Goal: Communication & Community: Answer question/provide support

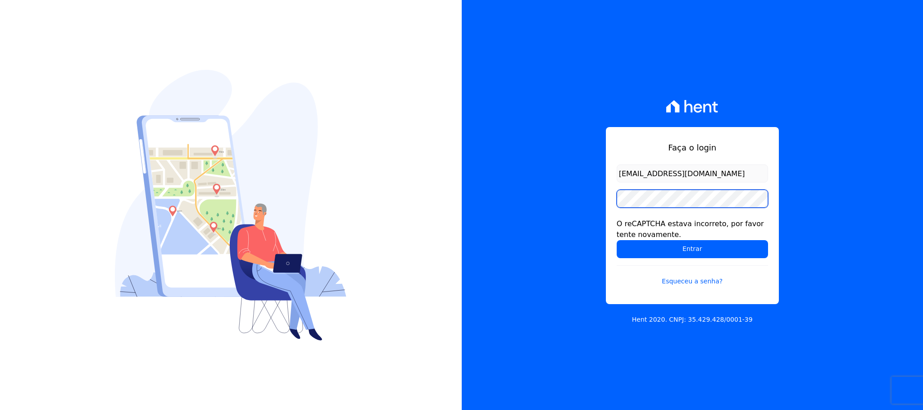
click at [616, 240] on input "Entrar" at bounding box center [691, 249] width 151 height 18
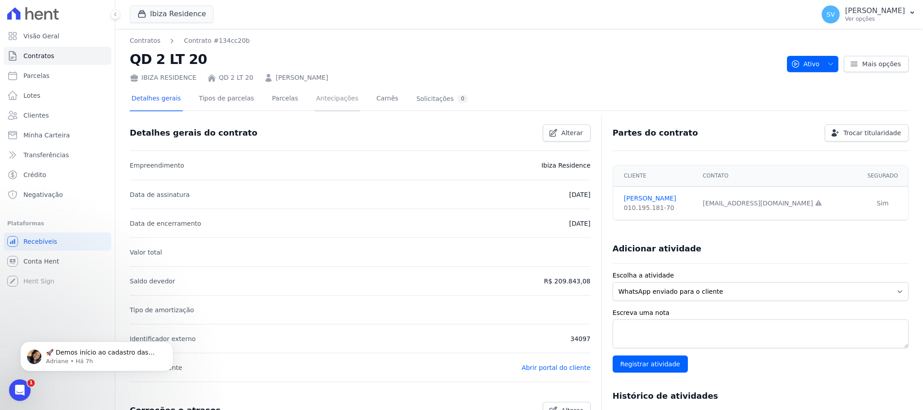
click at [323, 98] on link "Antecipações" at bounding box center [337, 99] width 46 height 24
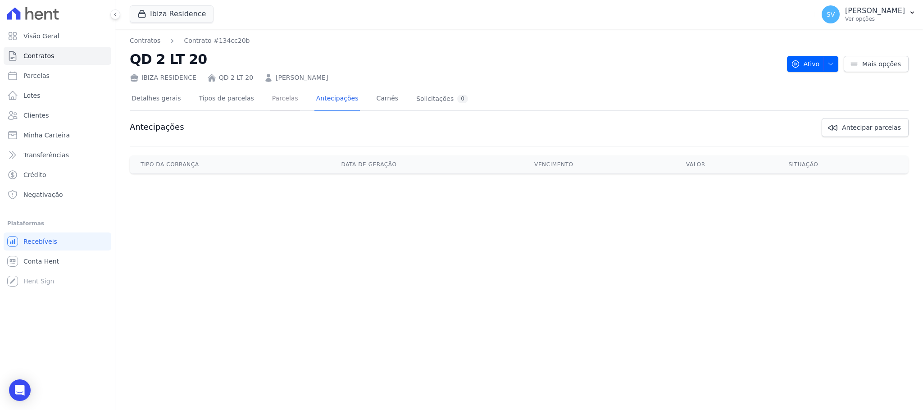
click at [270, 103] on link "Parcelas" at bounding box center [285, 99] width 30 height 24
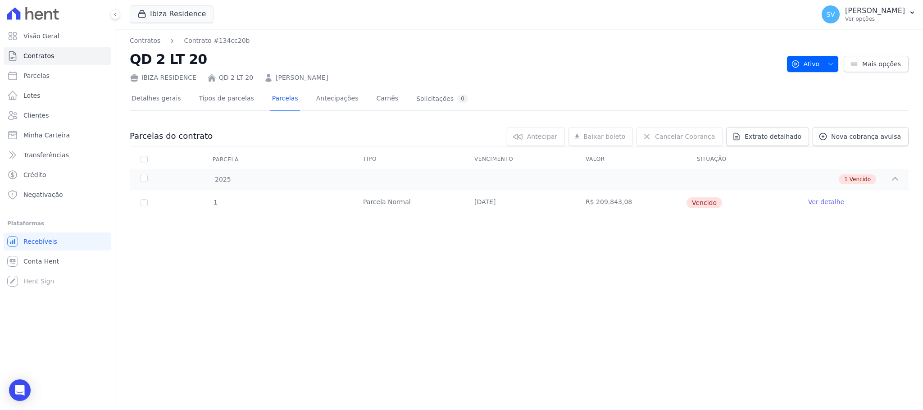
click at [827, 203] on link "Ver detalhe" at bounding box center [826, 201] width 36 height 9
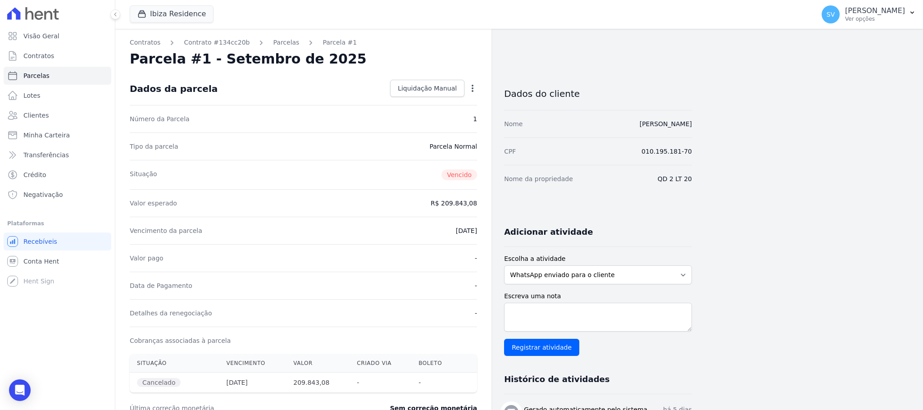
click at [474, 87] on icon "button" at bounding box center [472, 88] width 9 height 9
click at [421, 116] on link "Renegociar" at bounding box center [433, 117] width 79 height 16
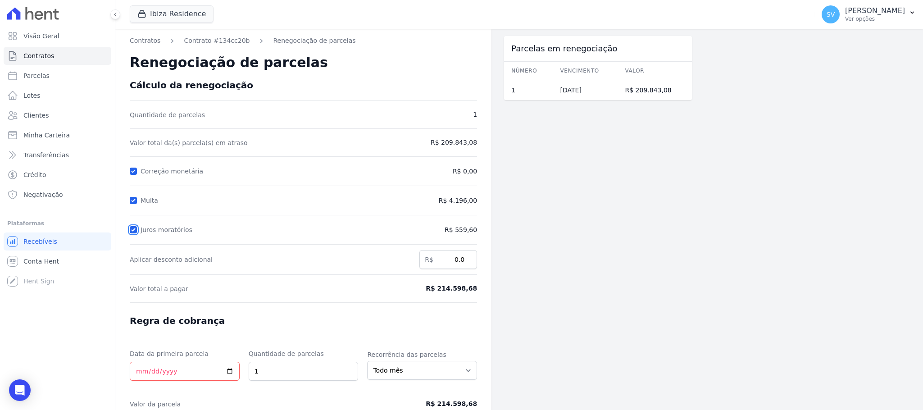
click at [131, 229] on input "Juros moratórios" at bounding box center [133, 229] width 7 height 7
checkbox input "false"
click at [130, 199] on input "Multa" at bounding box center [133, 200] width 7 height 7
checkbox input "false"
click at [142, 375] on input "Data da primeira parcela" at bounding box center [185, 371] width 110 height 19
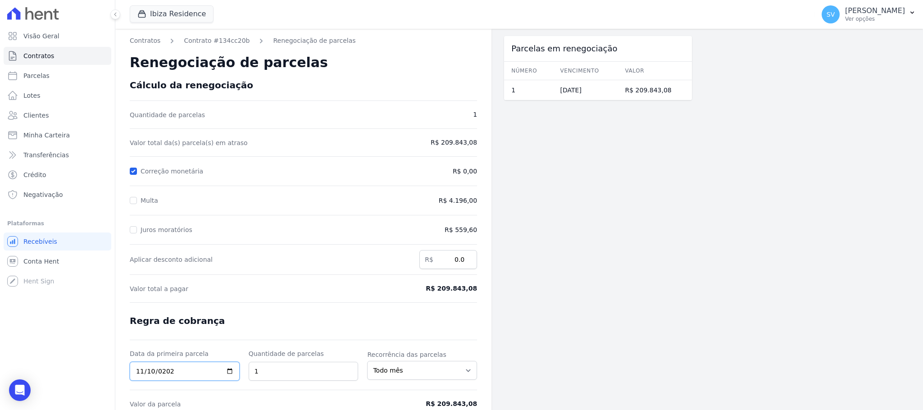
type input "[DATE]"
click at [263, 369] on input "1" at bounding box center [304, 371] width 110 height 19
type input "2"
click at [405, 408] on span "R$ 209.843,08" at bounding box center [437, 403] width 80 height 9
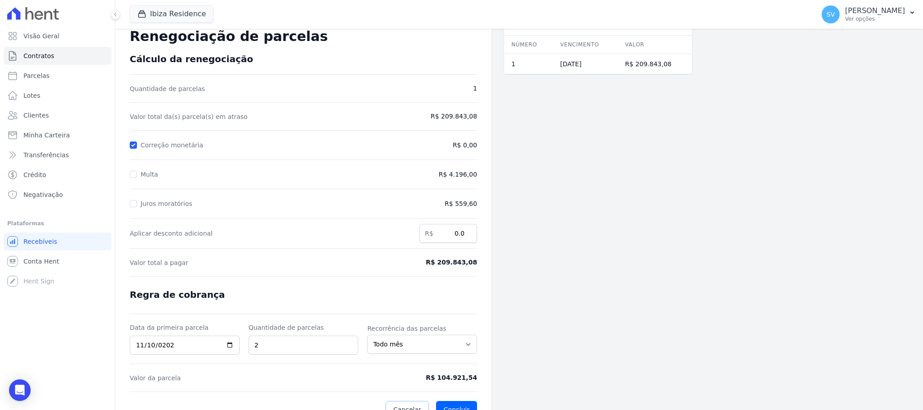
scroll to position [45, 0]
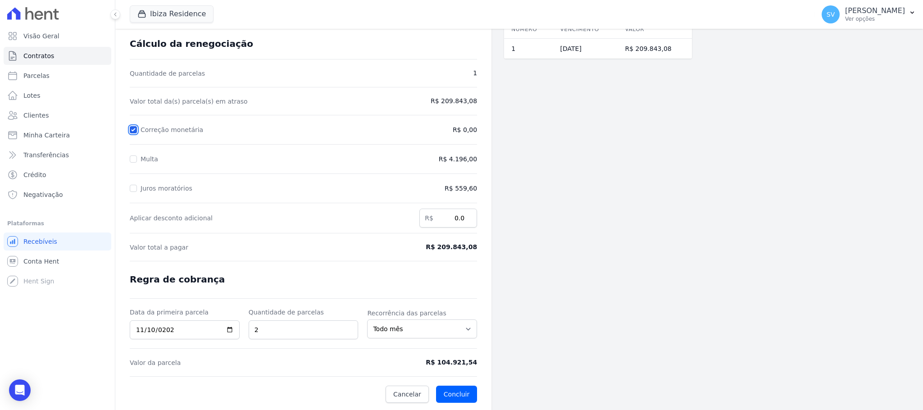
click at [135, 126] on input "Correção monetária" at bounding box center [133, 129] width 7 height 7
checkbox input "false"
click at [315, 266] on form "Cálculo da renegociação Quantidade de parcelas 1 Valor total da(s) parcela(s) e…" at bounding box center [303, 220] width 347 height 364
click at [385, 258] on form "Cálculo da renegociação Quantidade de parcelas 1 Valor total da(s) parcela(s) e…" at bounding box center [303, 220] width 347 height 364
drag, startPoint x: 461, startPoint y: 388, endPoint x: 465, endPoint y: 392, distance: 6.1
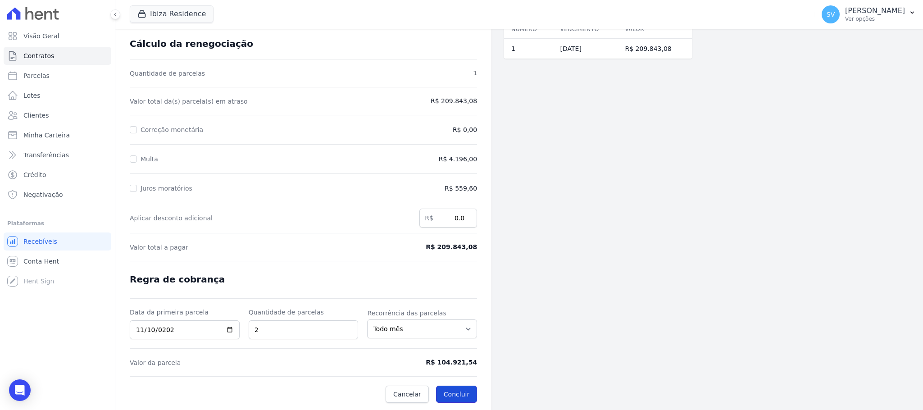
click at [461, 388] on button "Concluir" at bounding box center [456, 393] width 41 height 17
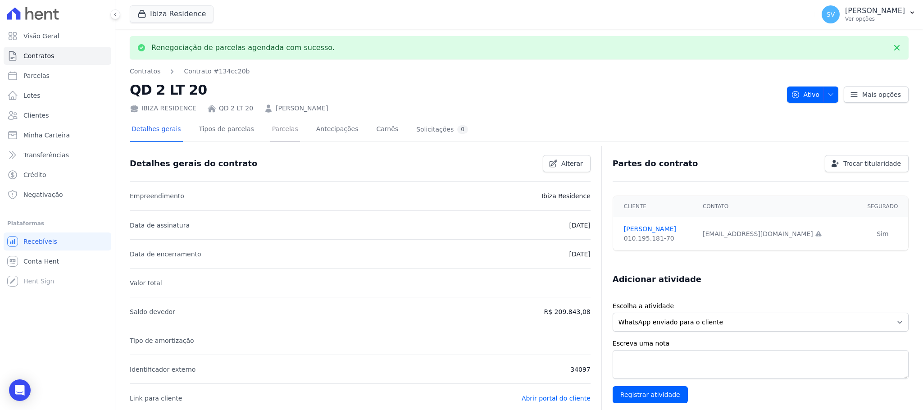
click at [272, 123] on link "Parcelas" at bounding box center [285, 130] width 30 height 24
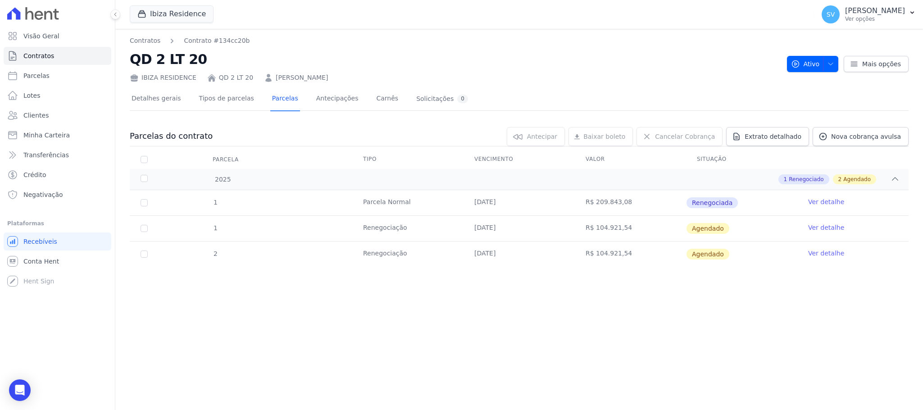
click at [488, 335] on div "Contratos Contrato #134cc20b QD 2 LT 20 IBIZA RESIDENCE QD 2 LT 20 [PERSON_NAME…" at bounding box center [518, 219] width 807 height 381
click at [830, 233] on td "Ver detalhe" at bounding box center [852, 228] width 111 height 25
click at [830, 226] on link "Ver detalhe" at bounding box center [826, 227] width 36 height 9
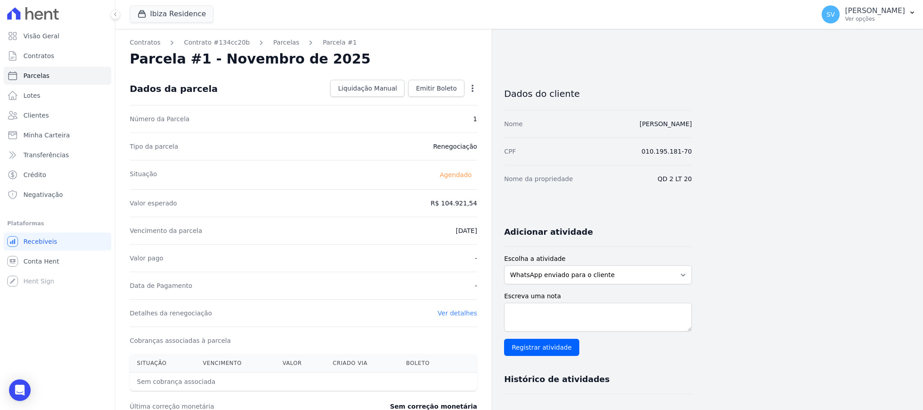
click at [473, 86] on icon "button" at bounding box center [472, 88] width 9 height 9
click at [400, 184] on div "Situação [GEOGRAPHIC_DATA]" at bounding box center [303, 174] width 347 height 29
click at [380, 86] on span "Liquidação Manual" at bounding box center [367, 88] width 59 height 9
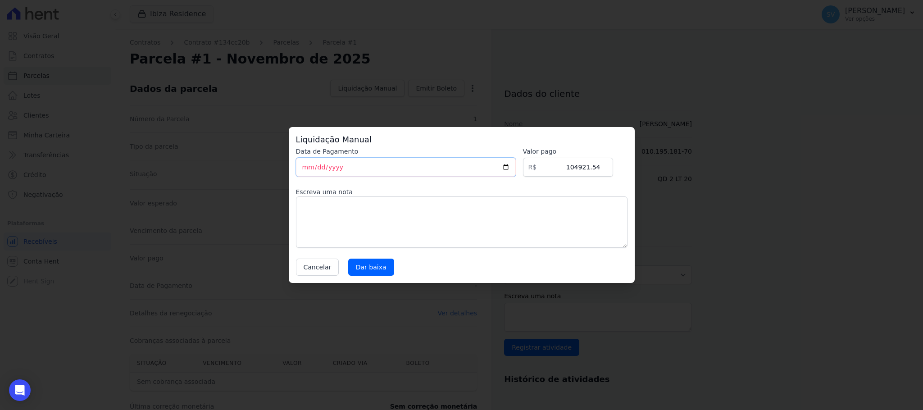
click at [307, 172] on input "[DATE]" at bounding box center [406, 167] width 220 height 19
type input "[DATE]"
click at [554, 166] on input "104921.54" at bounding box center [568, 167] width 90 height 19
drag, startPoint x: 553, startPoint y: 165, endPoint x: 594, endPoint y: 170, distance: 41.7
click at [594, 170] on input "104921.54" at bounding box center [568, 167] width 90 height 19
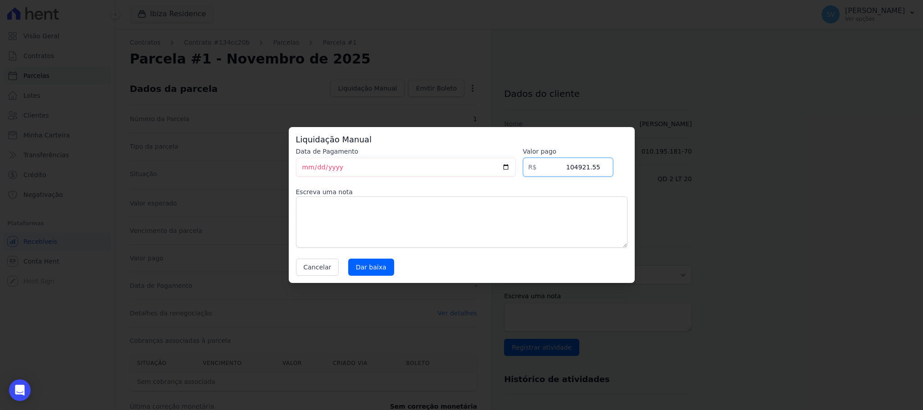
click at [603, 161] on input "104921.55" at bounding box center [568, 167] width 90 height 19
click at [603, 161] on input "104921.56" at bounding box center [568, 167] width 90 height 19
click at [601, 163] on input "104921.57" at bounding box center [568, 167] width 90 height 19
click at [603, 162] on input "104921.58" at bounding box center [568, 167] width 90 height 19
click at [599, 168] on input "104921.58" at bounding box center [568, 167] width 90 height 19
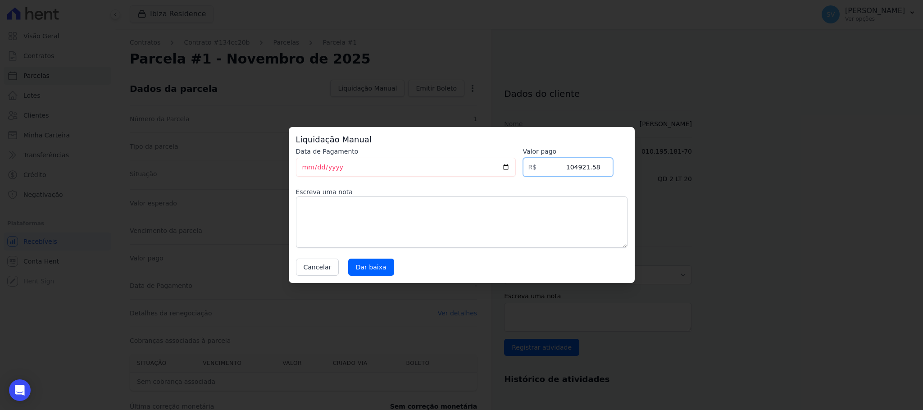
drag, startPoint x: 598, startPoint y: 168, endPoint x: 558, endPoint y: 169, distance: 40.1
click at [558, 169] on input "104921.58" at bounding box center [568, 167] width 90 height 19
click at [570, 204] on textarea at bounding box center [461, 221] width 331 height 51
click at [448, 201] on textarea at bounding box center [461, 221] width 331 height 51
click at [600, 168] on input "108999.99" at bounding box center [568, 167] width 90 height 19
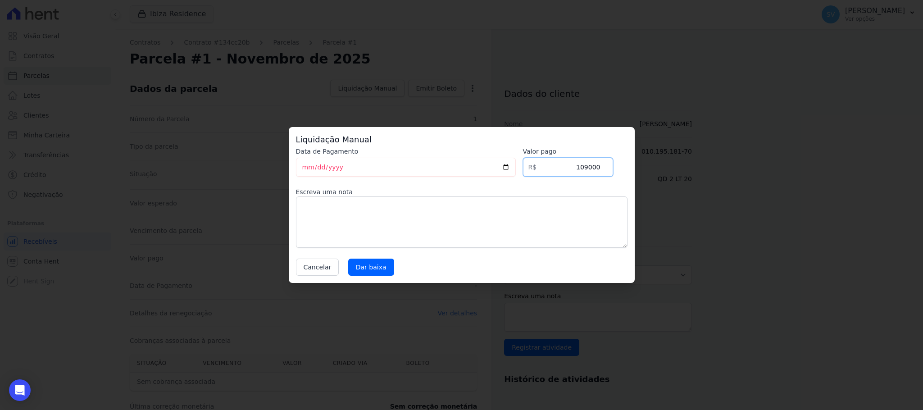
type input "109000"
click at [603, 161] on input "109000" at bounding box center [568, 167] width 90 height 19
click at [546, 219] on textarea at bounding box center [461, 221] width 331 height 51
click at [520, 216] on textarea "Cliente realizou pagou por fora via pix." at bounding box center [461, 221] width 331 height 51
type textarea "Cliente realizou pagou por fora via pix."
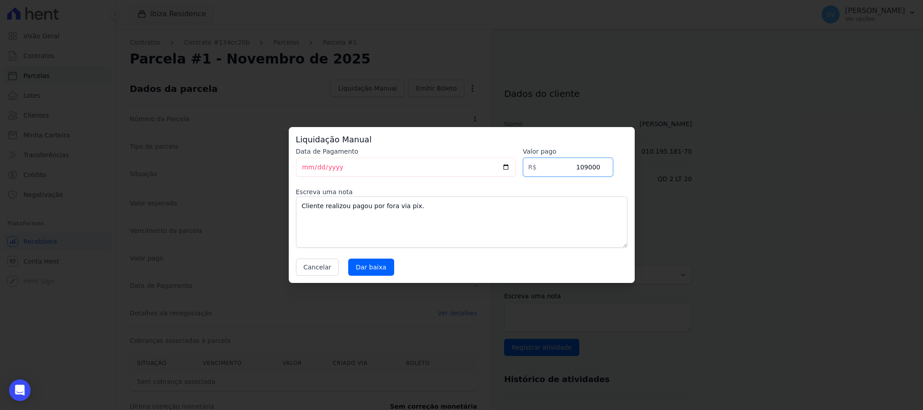
click at [561, 164] on input "109000" at bounding box center [568, 167] width 90 height 19
click at [589, 166] on input "109000" at bounding box center [568, 167] width 90 height 19
click at [598, 169] on input "109.000" at bounding box center [568, 167] width 90 height 19
click at [590, 170] on input "109.000" at bounding box center [568, 167] width 90 height 19
type input "10900000"
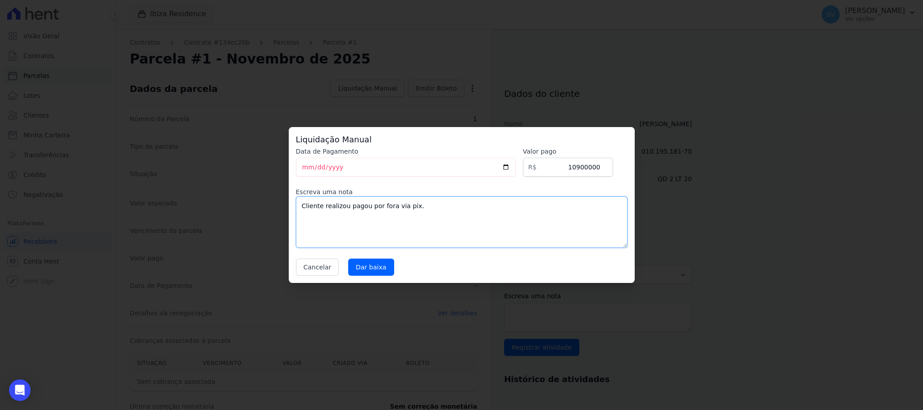
click at [580, 211] on textarea "Cliente realizou pagou por fora via pix." at bounding box center [461, 221] width 331 height 51
click at [363, 265] on input "Dar baixa" at bounding box center [371, 266] width 46 height 17
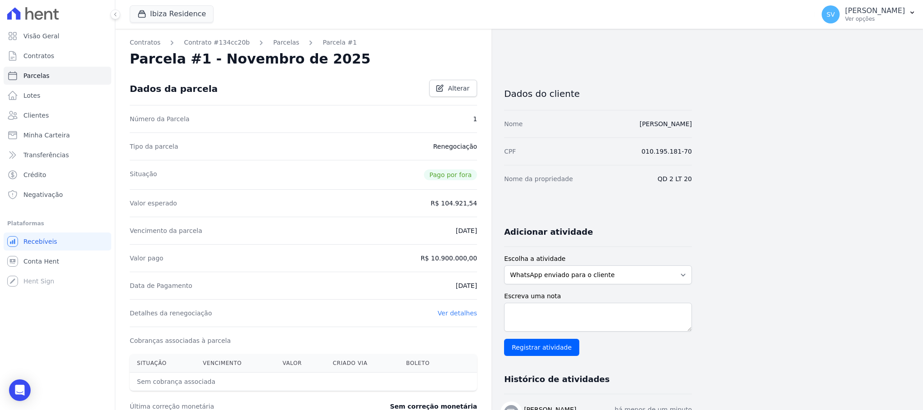
drag, startPoint x: 376, startPoint y: 187, endPoint x: 380, endPoint y: 191, distance: 5.7
click at [377, 187] on div "Situação Pago por fora" at bounding box center [303, 174] width 347 height 29
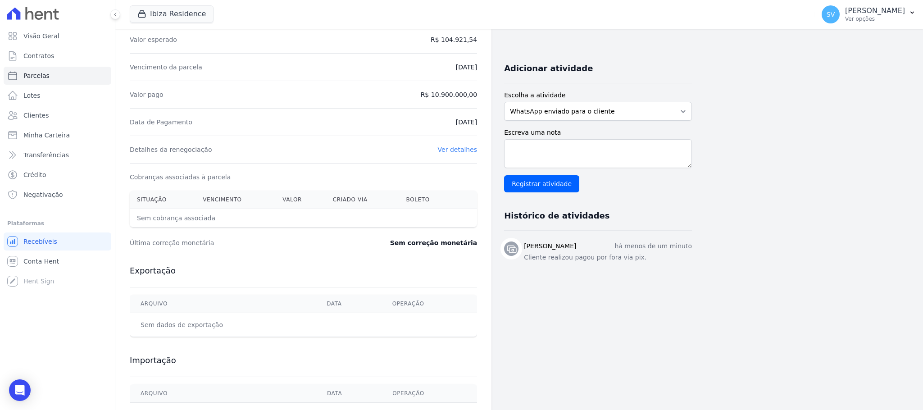
scroll to position [73, 0]
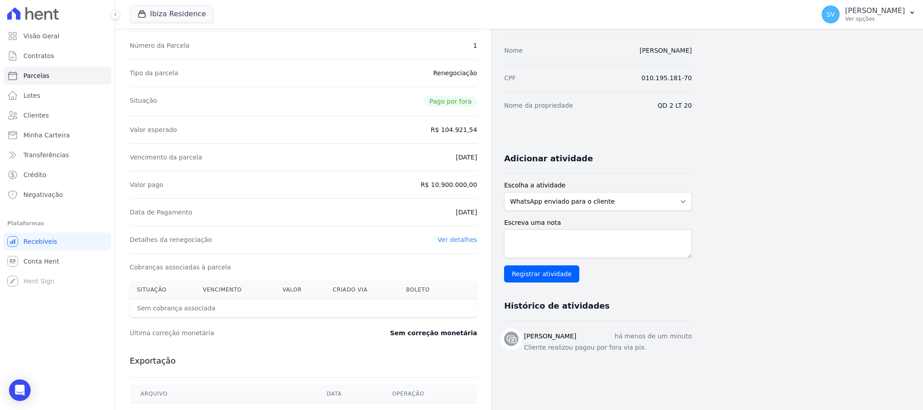
click at [446, 188] on dd "R$ 10.900.000,00" at bounding box center [449, 184] width 57 height 9
drag, startPoint x: 467, startPoint y: 184, endPoint x: 475, endPoint y: 223, distance: 39.6
click at [466, 184] on dd "R$ 10.900.000,00" at bounding box center [449, 184] width 57 height 9
click at [468, 239] on link "Ver detalhes" at bounding box center [458, 239] width 40 height 7
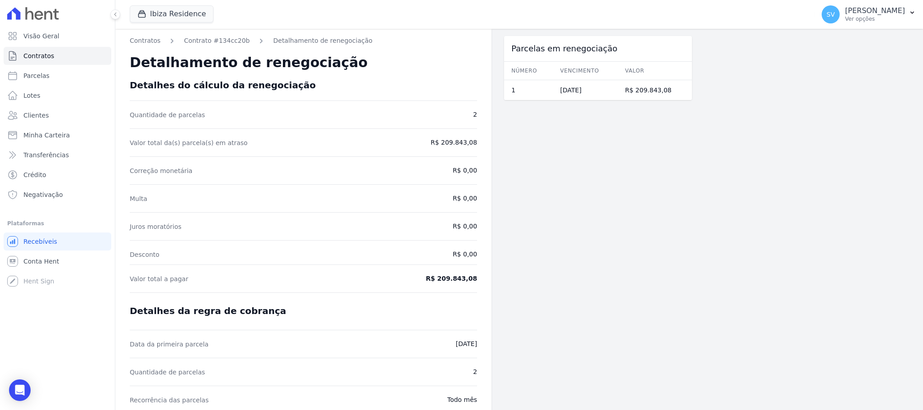
click at [462, 277] on span "R$ 209.843,08" at bounding box center [437, 278] width 80 height 9
click at [288, 37] on link "Detalhamento de renegociação" at bounding box center [322, 40] width 99 height 9
click at [46, 57] on span "Contratos" at bounding box center [38, 55] width 31 height 9
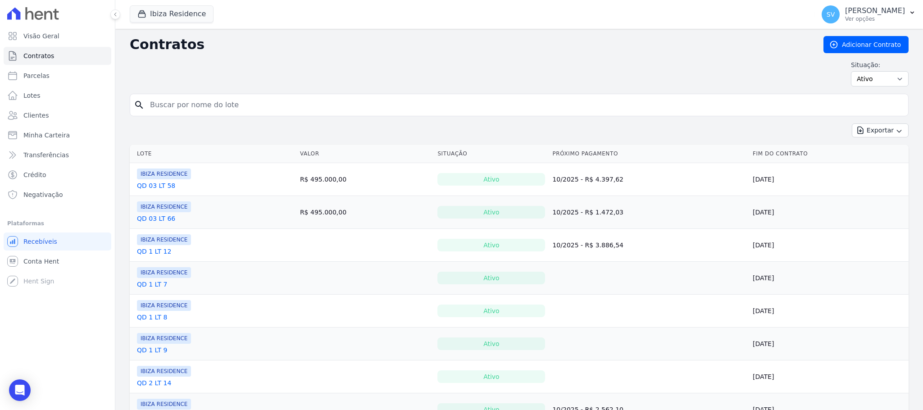
click at [237, 104] on input "search" at bounding box center [525, 105] width 760 height 18
click at [317, 107] on input "search" at bounding box center [525, 105] width 760 height 18
type input "[PERSON_NAME]"
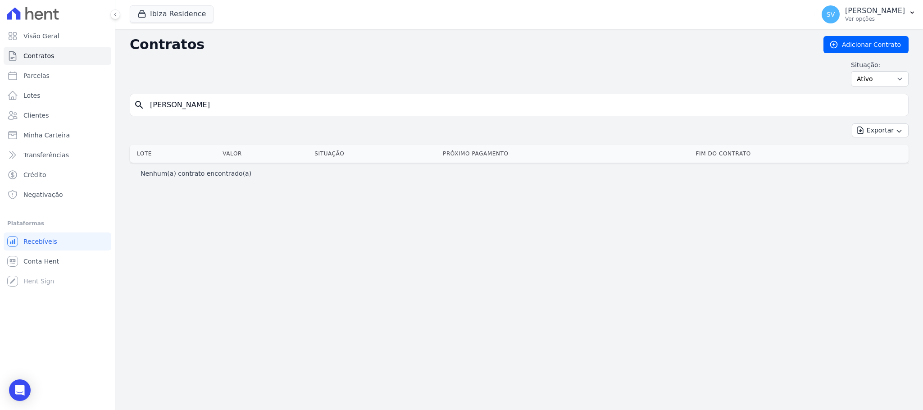
click at [234, 98] on input "[PERSON_NAME]" at bounding box center [525, 105] width 760 height 18
drag, startPoint x: 239, startPoint y: 100, endPoint x: 94, endPoint y: 115, distance: 146.3
click at [96, 115] on div "Visão Geral Contratos [GEOGRAPHIC_DATA] Lotes Clientes Minha Carteira Transferê…" at bounding box center [461, 205] width 923 height 410
click at [27, 113] on span "Clientes" at bounding box center [35, 115] width 25 height 9
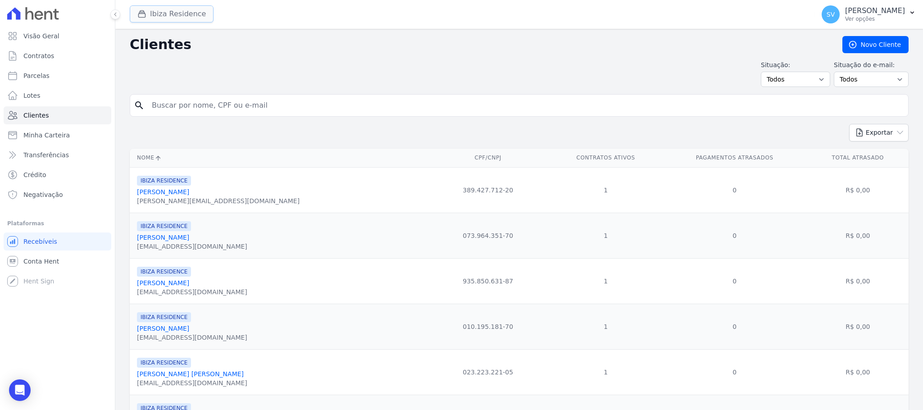
click at [159, 15] on button "Ibiza Residence" at bounding box center [172, 13] width 84 height 17
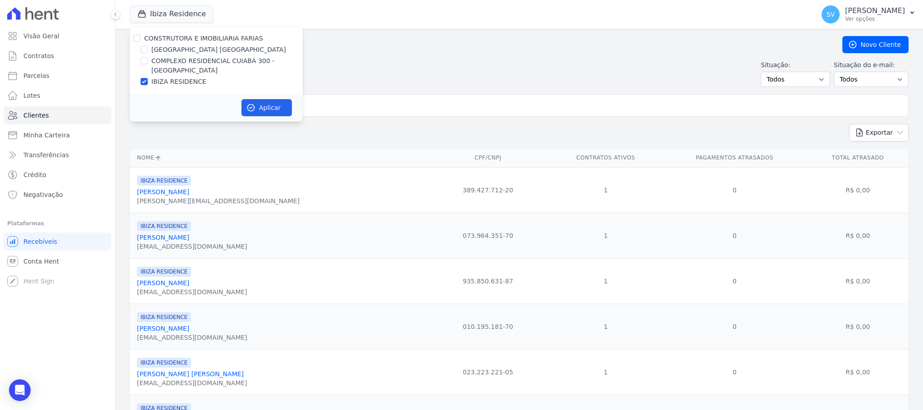
click at [140, 38] on div "CONSTRUTORA E IMOBILIARIA FARIAS" at bounding box center [216, 38] width 173 height 9
drag, startPoint x: 136, startPoint y: 38, endPoint x: 159, endPoint y: 54, distance: 28.4
click at [136, 38] on input "CONSTRUTORA E IMOBILIARIA FARIAS" at bounding box center [136, 38] width 7 height 7
checkbox input "true"
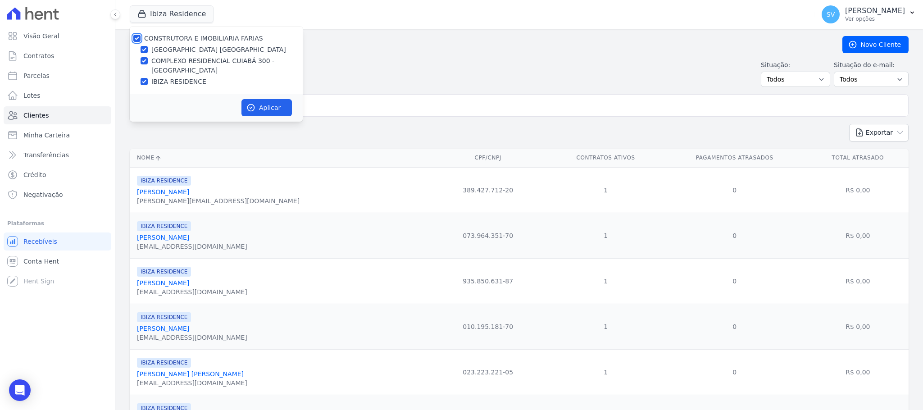
checkbox input "true"
click at [251, 108] on icon "button" at bounding box center [250, 107] width 9 height 9
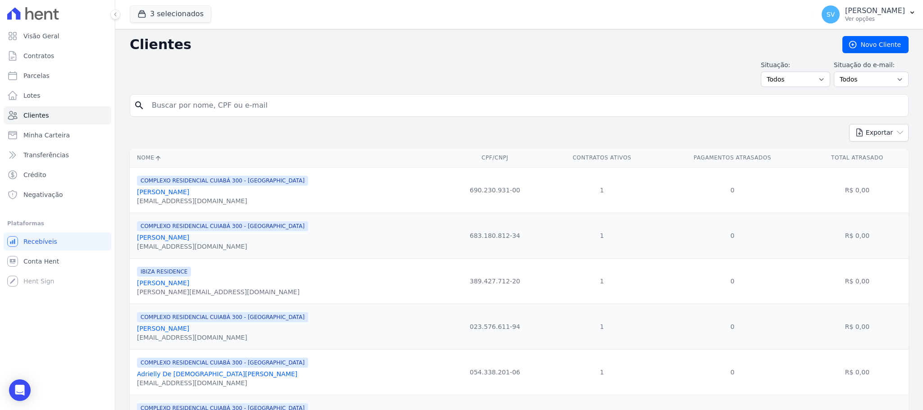
click at [316, 111] on input "search" at bounding box center [525, 105] width 758 height 18
paste input "[PERSON_NAME]"
type input "[PERSON_NAME]"
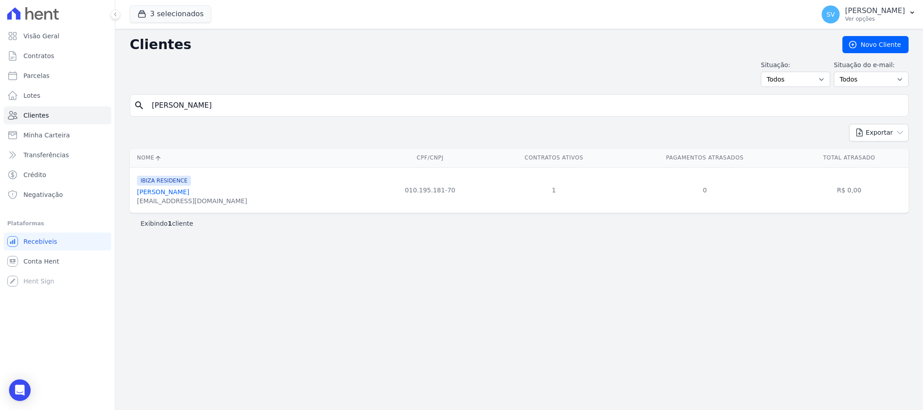
click at [184, 191] on link "[PERSON_NAME]" at bounding box center [163, 191] width 52 height 7
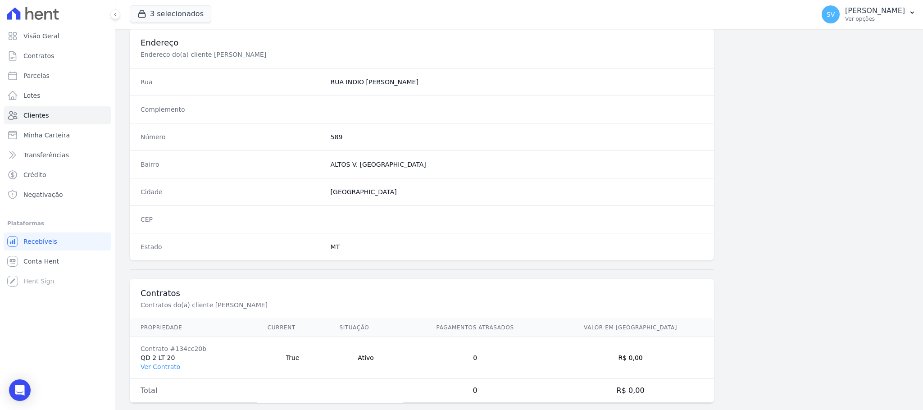
scroll to position [439, 0]
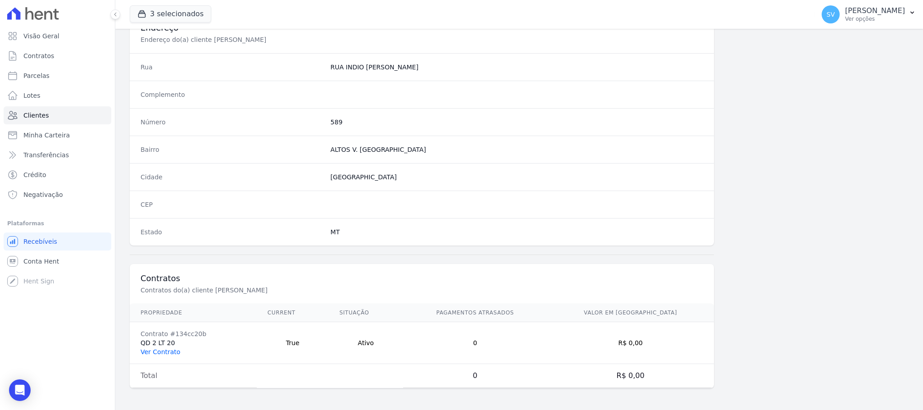
click at [163, 349] on link "Ver Contrato" at bounding box center [160, 351] width 40 height 7
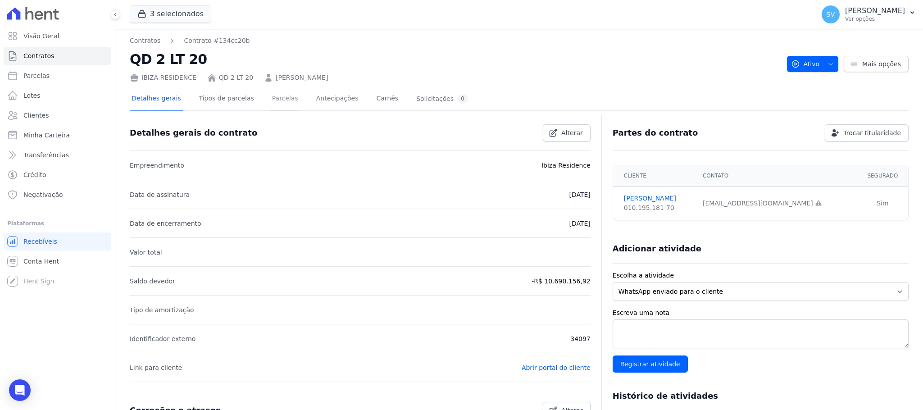
click at [273, 94] on link "Parcelas" at bounding box center [285, 99] width 30 height 24
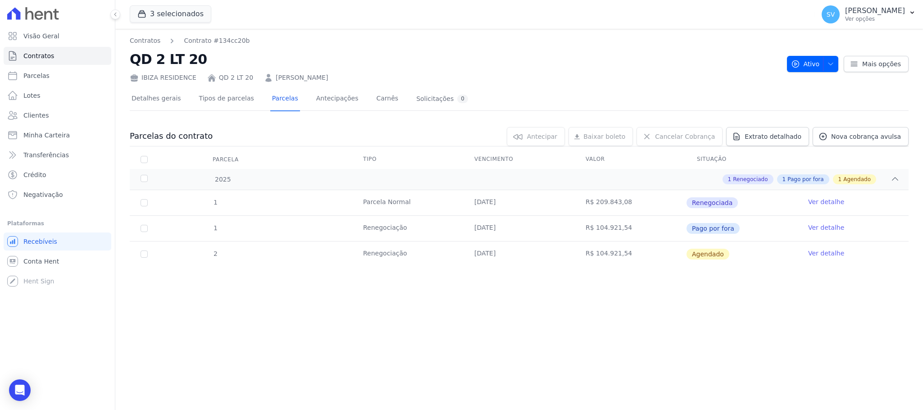
click at [611, 227] on td "R$ 104.921,54" at bounding box center [630, 228] width 111 height 25
drag, startPoint x: 715, startPoint y: 226, endPoint x: 801, endPoint y: 227, distance: 86.5
click at [727, 226] on span "Pago por fora" at bounding box center [712, 228] width 53 height 11
click at [823, 224] on link "Ver detalhe" at bounding box center [826, 227] width 36 height 9
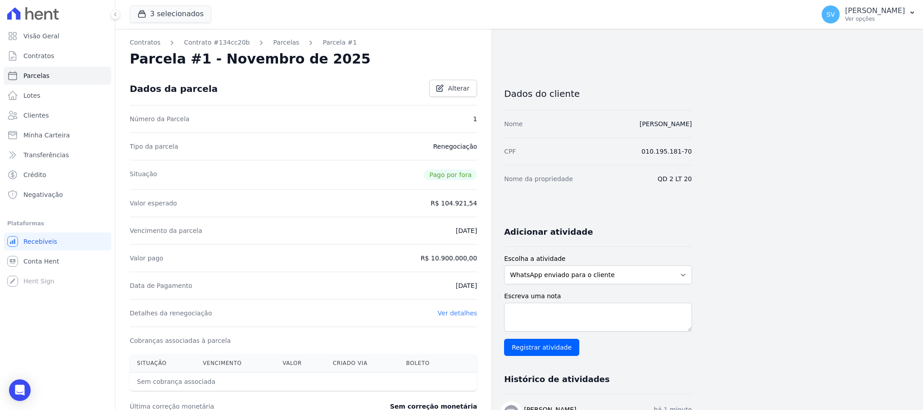
click at [453, 253] on div "Valor pago R$ 10.900.000,00" at bounding box center [303, 257] width 347 height 27
click at [454, 254] on div "Valor pago R$ 10.900.000,00" at bounding box center [303, 257] width 347 height 27
click at [465, 88] on span "Alterar" at bounding box center [459, 88] width 22 height 9
click at [460, 262] on dd "R$ 10.900.000,00" at bounding box center [449, 257] width 57 height 9
click at [461, 262] on dd "R$ 10.900.000,00" at bounding box center [449, 257] width 57 height 9
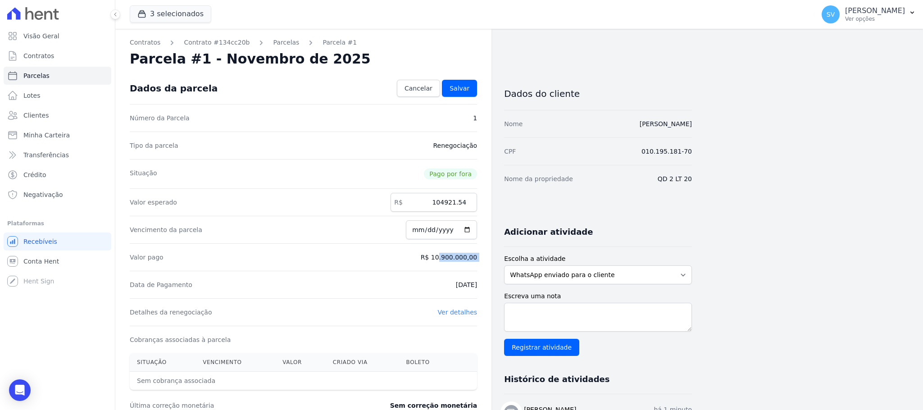
click at [460, 261] on dd "R$ 10.900.000,00" at bounding box center [449, 257] width 57 height 9
drag, startPoint x: 460, startPoint y: 261, endPoint x: 455, endPoint y: 259, distance: 4.8
click at [458, 261] on dd "R$ 10.900.000,00" at bounding box center [449, 257] width 57 height 9
click at [455, 259] on dd "R$ 10.900.000,00" at bounding box center [449, 257] width 57 height 9
click at [458, 261] on dd "R$ 10.900.000,00" at bounding box center [449, 257] width 57 height 9
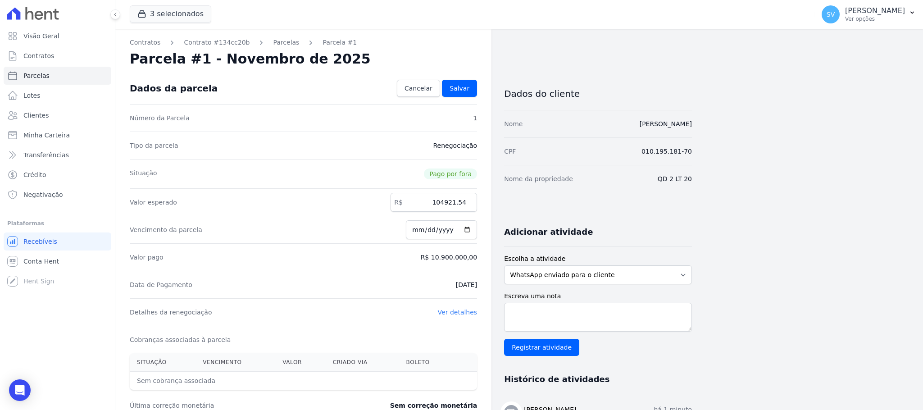
click at [458, 261] on dd "R$ 10.900.000,00" at bounding box center [449, 257] width 57 height 9
click at [457, 261] on dd "R$ 10.900.000,00" at bounding box center [449, 257] width 57 height 9
click at [457, 260] on dd "R$ 10.900.000,00" at bounding box center [449, 257] width 57 height 9
click at [456, 258] on dd "R$ 10.900.000,00" at bounding box center [449, 257] width 57 height 9
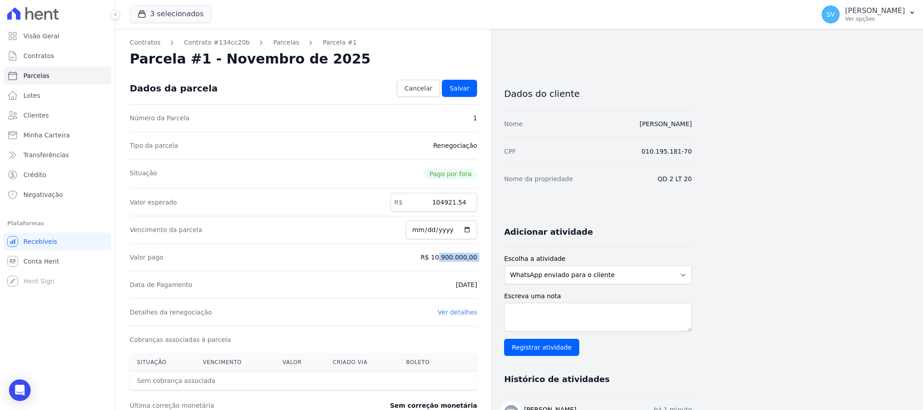
click at [455, 258] on dd "R$ 10.900.000,00" at bounding box center [449, 257] width 57 height 9
click at [459, 204] on input "104921.54" at bounding box center [433, 202] width 86 height 19
click at [442, 226] on input "[DATE]" at bounding box center [441, 229] width 71 height 19
drag, startPoint x: 415, startPoint y: 250, endPoint x: 425, endPoint y: 260, distance: 13.4
click at [415, 251] on div "Valor pago R$ 10.900.000,00" at bounding box center [303, 256] width 347 height 27
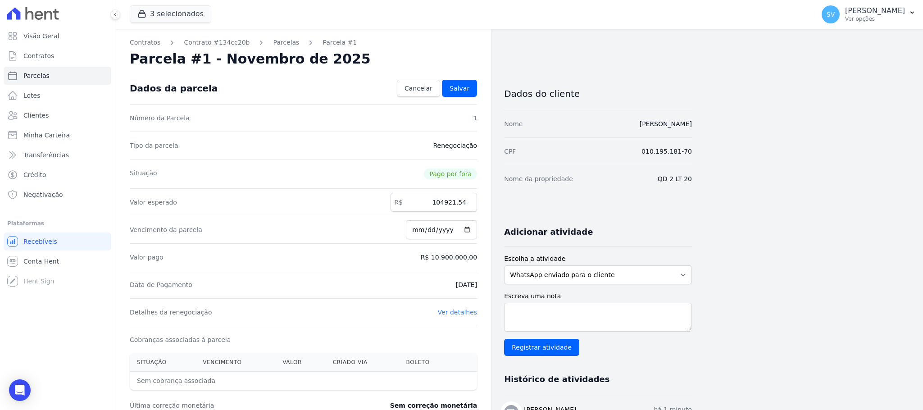
click at [439, 258] on dd "R$ 10.900.000,00" at bounding box center [449, 257] width 57 height 9
click at [438, 258] on dd "R$ 10.900.000,00" at bounding box center [449, 257] width 57 height 9
click at [462, 316] on link "Ver detalhes" at bounding box center [458, 311] width 40 height 7
click at [430, 215] on div "Valor esperado R$ 104921.54" at bounding box center [303, 201] width 347 height 27
click at [439, 232] on input "[DATE]" at bounding box center [441, 229] width 71 height 19
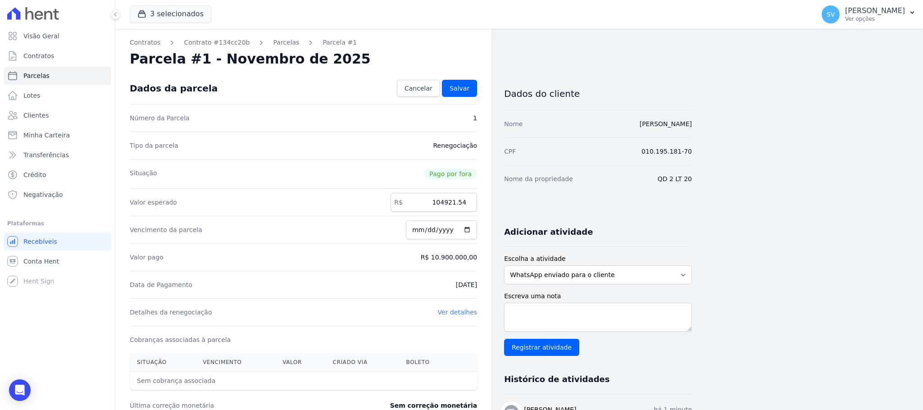
drag, startPoint x: 462, startPoint y: 269, endPoint x: 456, endPoint y: 260, distance: 11.0
click at [459, 266] on div "Valor pago R$ 10.900.000,00" at bounding box center [303, 256] width 347 height 27
click at [455, 259] on dd "R$ 10.900.000,00" at bounding box center [449, 257] width 57 height 9
click at [453, 258] on dd "R$ 10.900.000,00" at bounding box center [449, 257] width 57 height 9
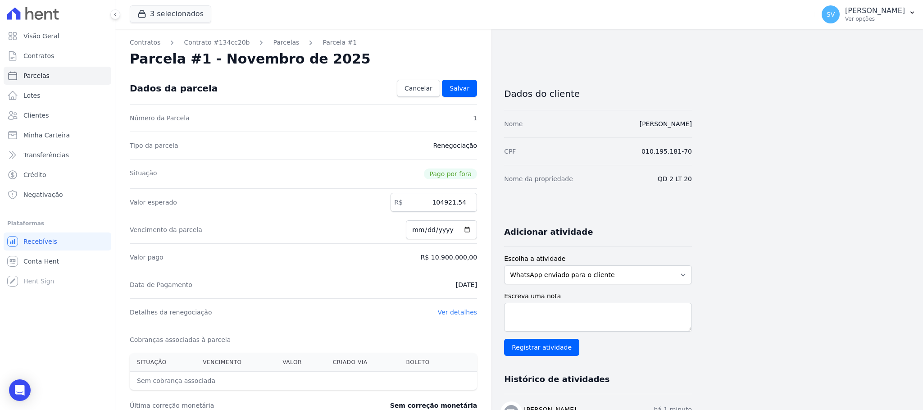
click at [453, 258] on dd "R$ 10.900.000,00" at bounding box center [449, 257] width 57 height 9
click at [386, 254] on div "Valor pago R$ 10.900.000,00" at bounding box center [303, 256] width 347 height 27
click at [450, 260] on dd "R$ 10.900.000,00" at bounding box center [449, 257] width 57 height 9
drag, startPoint x: 460, startPoint y: 258, endPoint x: 475, endPoint y: 281, distance: 27.7
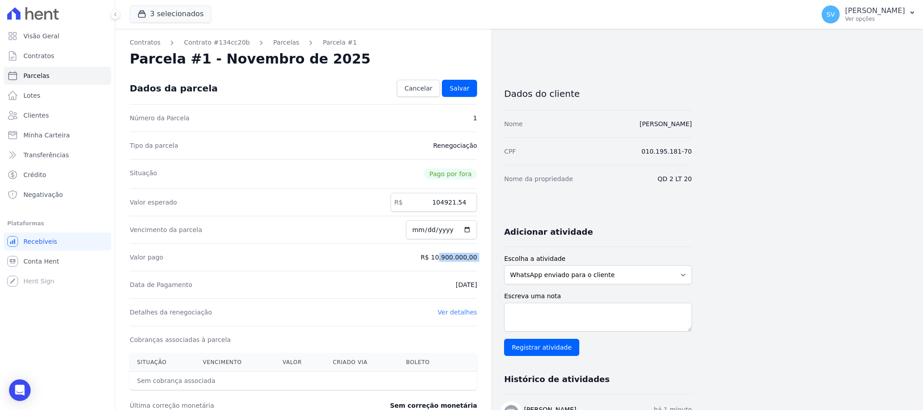
click at [460, 258] on dd "R$ 10.900.000,00" at bounding box center [449, 257] width 57 height 9
click at [105, 33] on link "Visão Geral" at bounding box center [58, 36] width 108 height 18
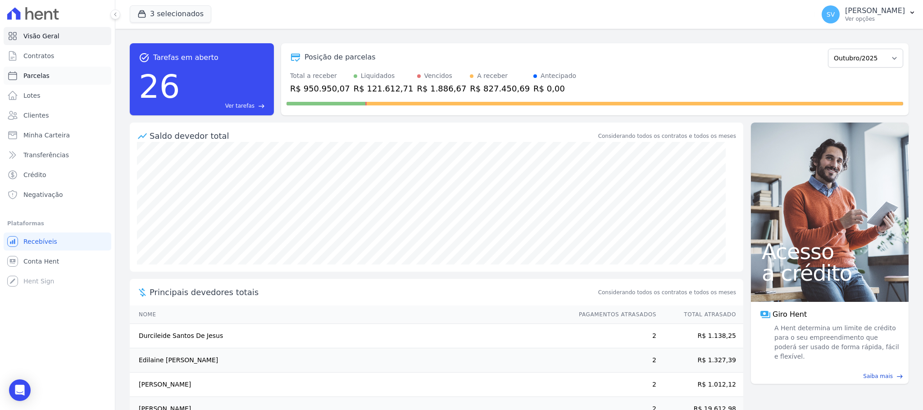
drag, startPoint x: 48, startPoint y: 70, endPoint x: 78, endPoint y: 77, distance: 31.4
click at [48, 69] on link "Parcelas" at bounding box center [58, 76] width 108 height 18
click at [44, 122] on link "Clientes" at bounding box center [58, 115] width 108 height 18
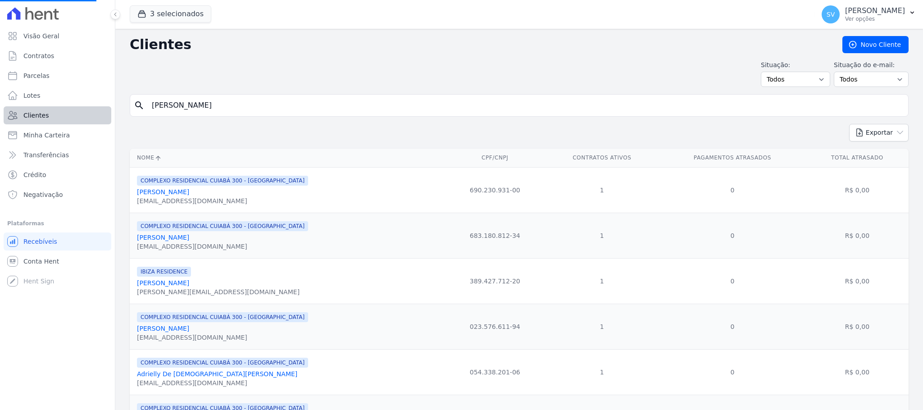
select select
click at [269, 113] on input "search" at bounding box center [525, 105] width 758 height 18
click at [236, 108] on input "search" at bounding box center [525, 105] width 758 height 18
paste input "[PERSON_NAME]"
type input "[PERSON_NAME]"
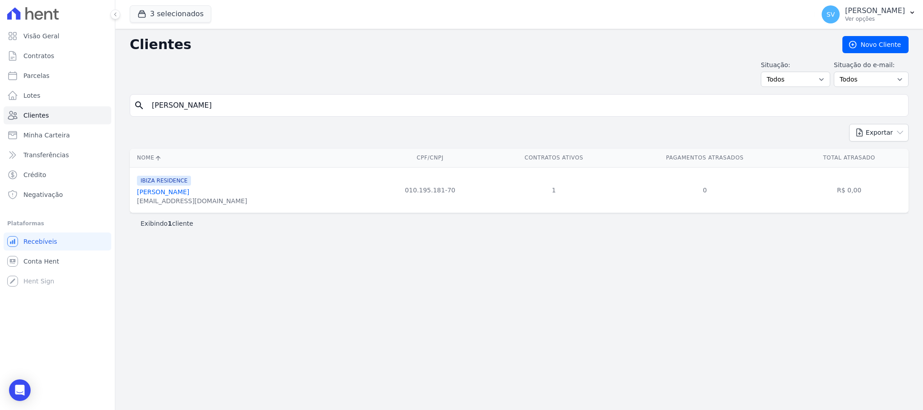
click at [189, 190] on link "[PERSON_NAME]" at bounding box center [163, 191] width 52 height 7
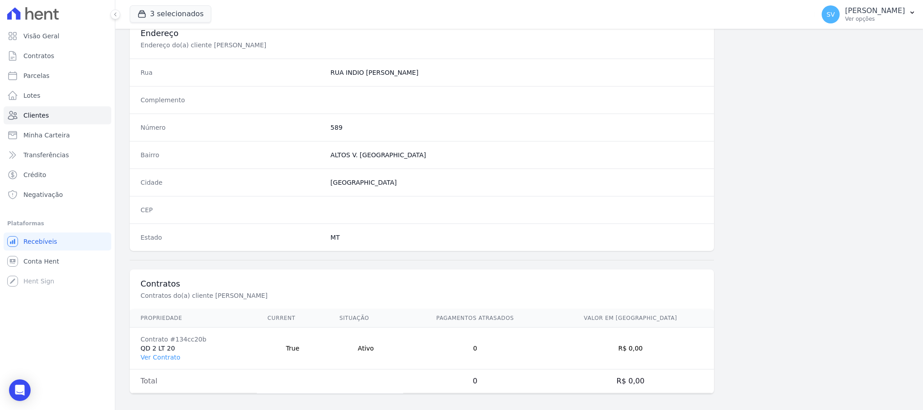
scroll to position [439, 0]
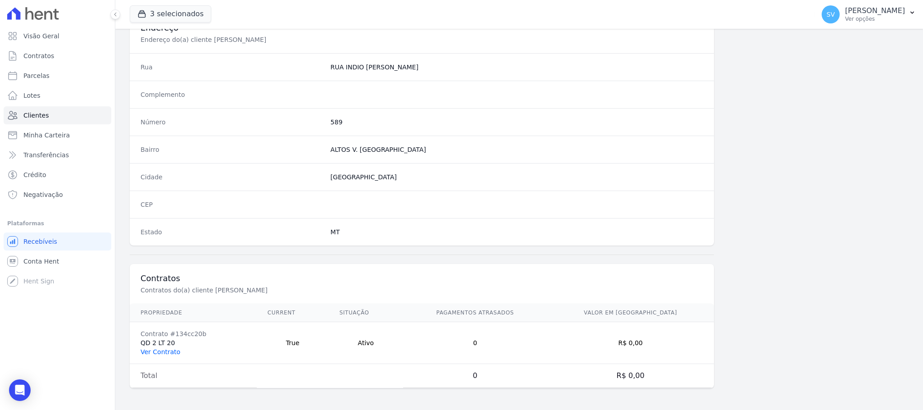
click at [163, 349] on link "Ver Contrato" at bounding box center [160, 351] width 40 height 7
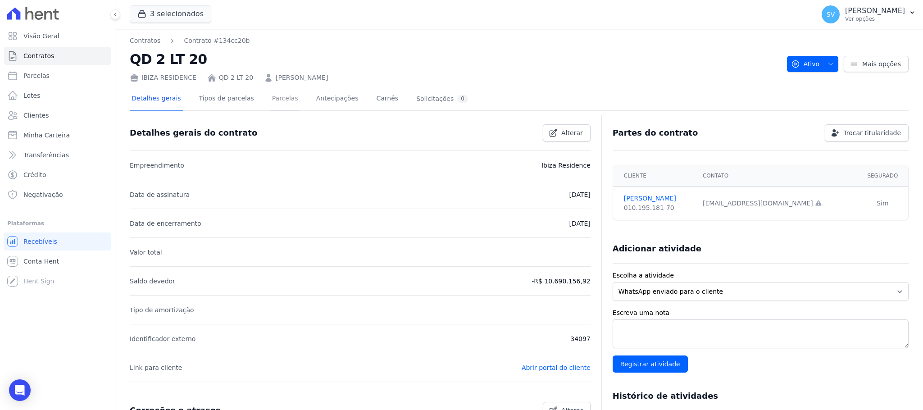
click at [275, 91] on link "Parcelas" at bounding box center [285, 99] width 30 height 24
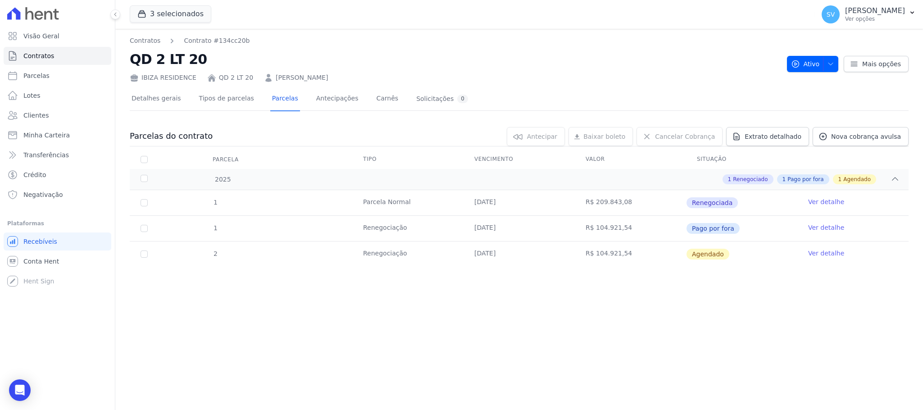
click at [822, 229] on link "Ver detalhe" at bounding box center [826, 227] width 36 height 9
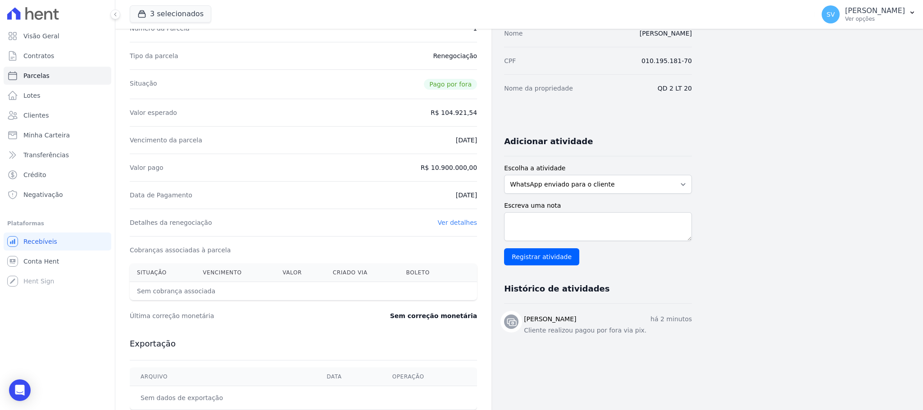
scroll to position [68, 0]
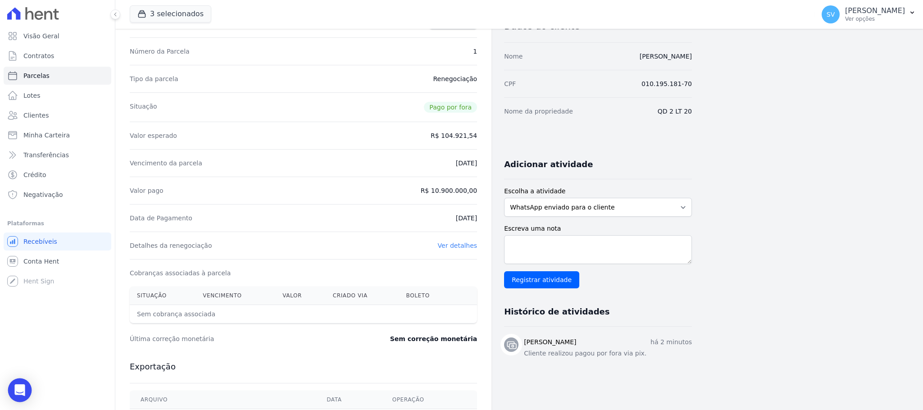
drag, startPoint x: 22, startPoint y: 392, endPoint x: 54, endPoint y: 376, distance: 35.6
click at [22, 392] on icon "Open Intercom Messenger" at bounding box center [19, 390] width 10 height 12
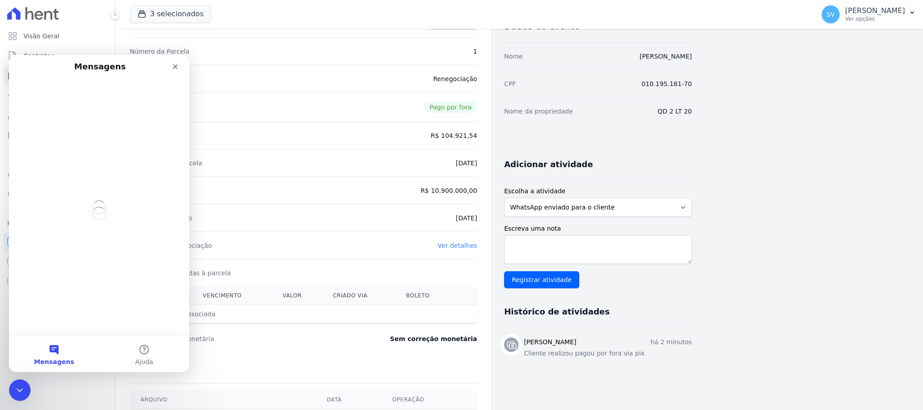
scroll to position [0, 0]
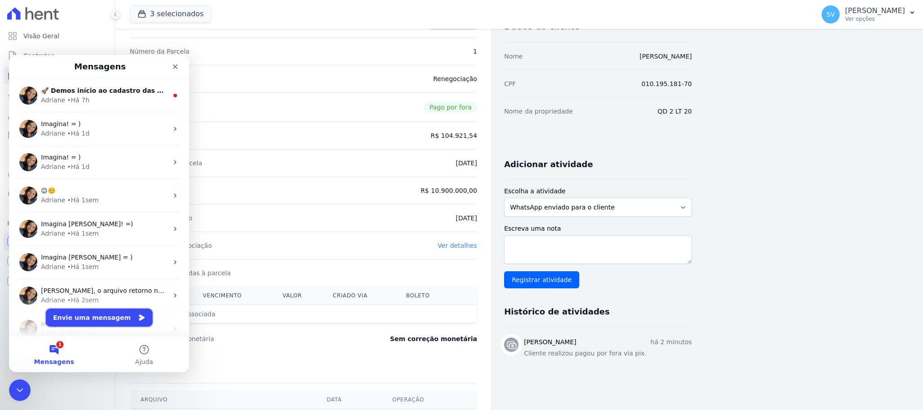
click at [92, 322] on button "Envie uma mensagem" at bounding box center [99, 317] width 107 height 18
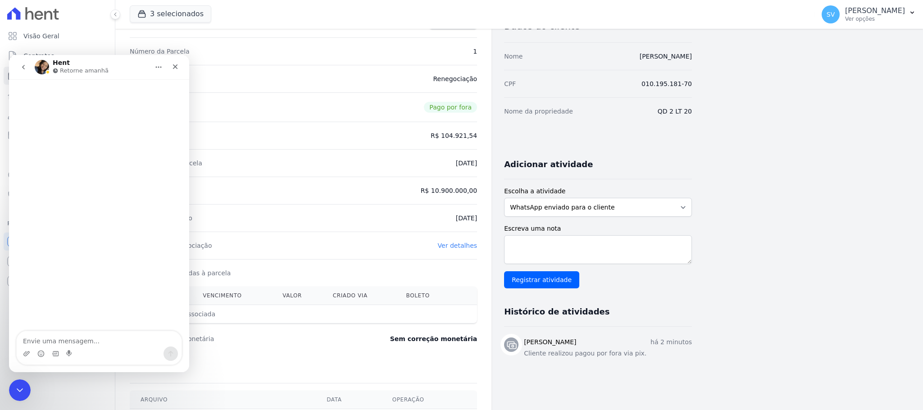
click at [75, 336] on textarea "Envie uma mensagem..." at bounding box center [99, 338] width 165 height 15
click at [27, 312] on img "Pré-visualizações de imagens" at bounding box center [35, 317] width 27 height 27
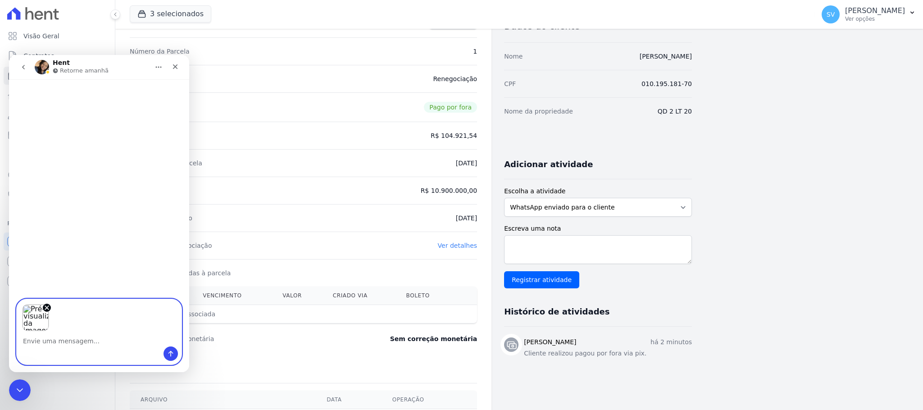
click at [54, 339] on textarea "Envie uma mensagem..." at bounding box center [99, 338] width 165 height 15
click at [35, 317] on img "Pré-visualizações de imagens" at bounding box center [35, 317] width 27 height 27
click at [50, 308] on div "Pré-visualizações de imagens" at bounding box center [99, 315] width 165 height 32
click at [46, 306] on icon "Remover imagem 1" at bounding box center [47, 308] width 4 height 4
click at [80, 338] on textarea "Envie uma mensagem..." at bounding box center [99, 338] width 165 height 15
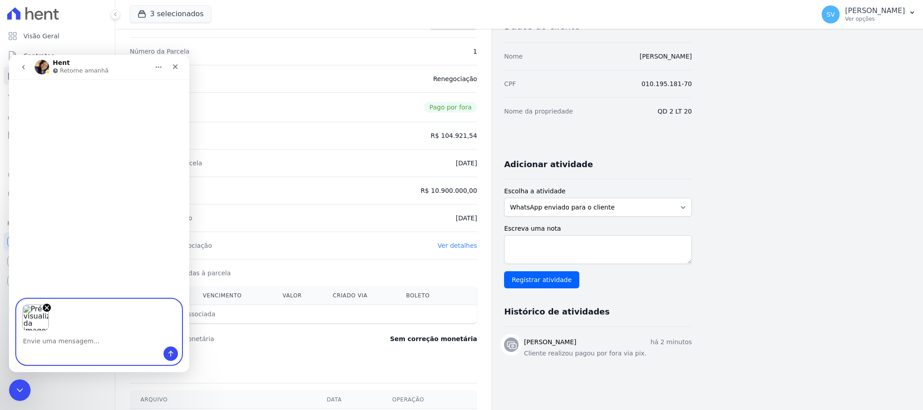
drag, startPoint x: 86, startPoint y: 340, endPoint x: 339, endPoint y: 355, distance: 254.0
click at [86, 340] on textarea "Envie uma mensagem..." at bounding box center [99, 338] width 165 height 15
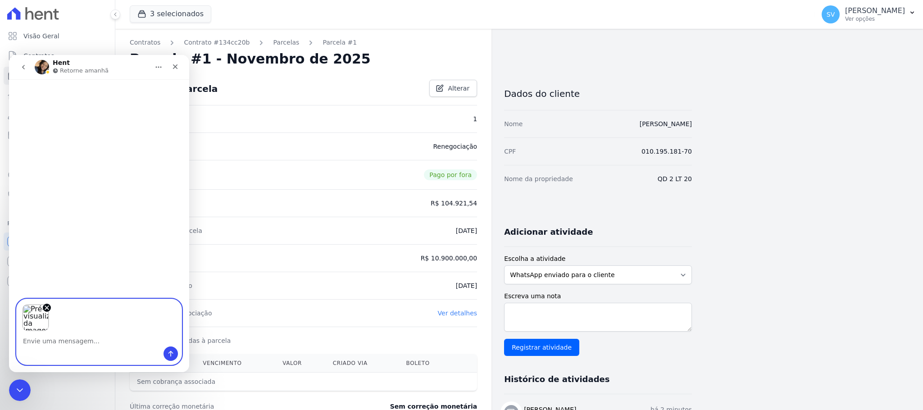
click at [61, 339] on textarea "Envie uma mensagem..." at bounding box center [99, 338] width 165 height 15
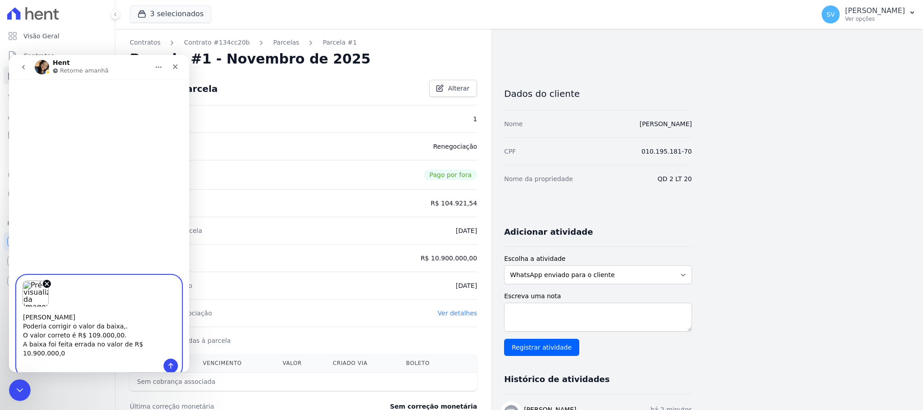
type textarea "[PERSON_NAME] Poderia corrigir o valor da baixa,. O valor correto é R$ 109.000,…"
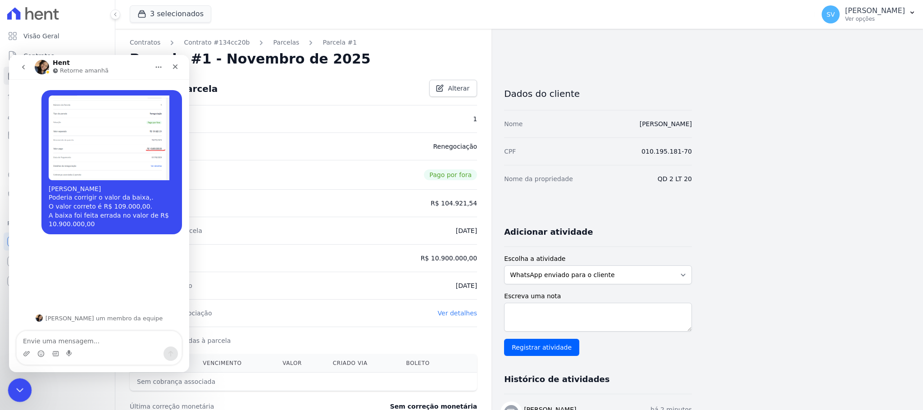
click at [13, 394] on icon "Encerramento do Messenger da Intercom" at bounding box center [18, 388] width 11 height 11
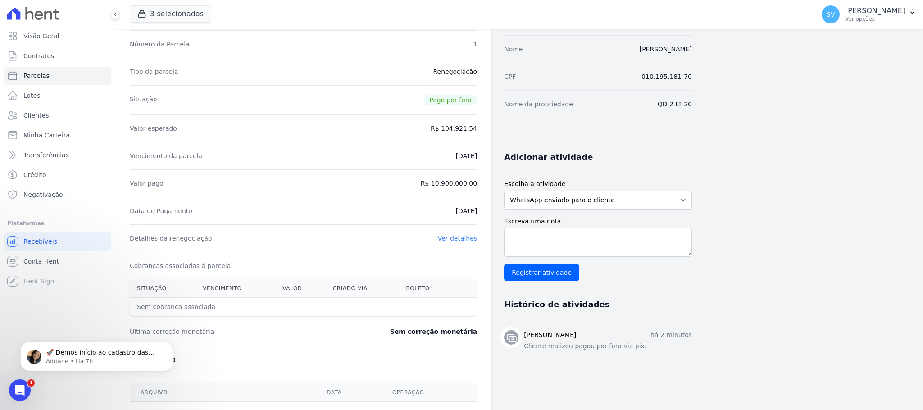
scroll to position [208, 0]
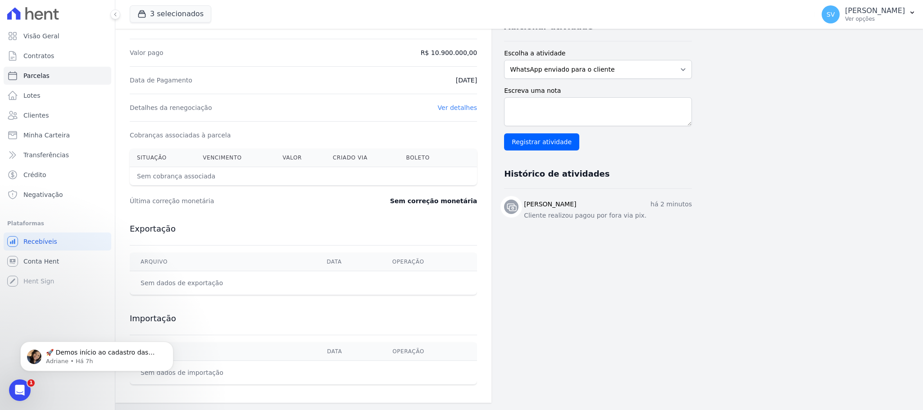
click at [463, 104] on link "Ver detalhes" at bounding box center [458, 107] width 40 height 7
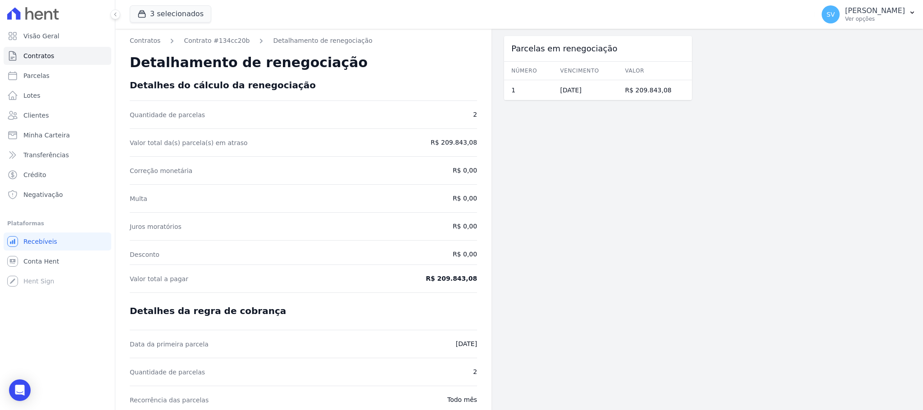
scroll to position [40, 0]
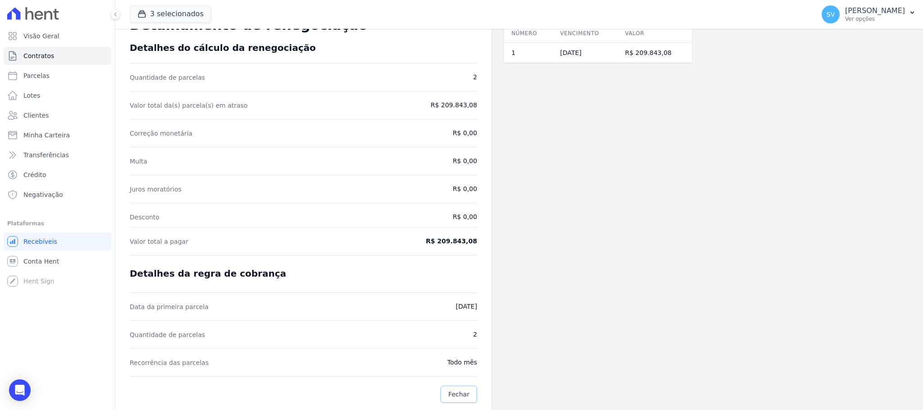
click at [462, 391] on span "Fechar" at bounding box center [458, 394] width 21 height 9
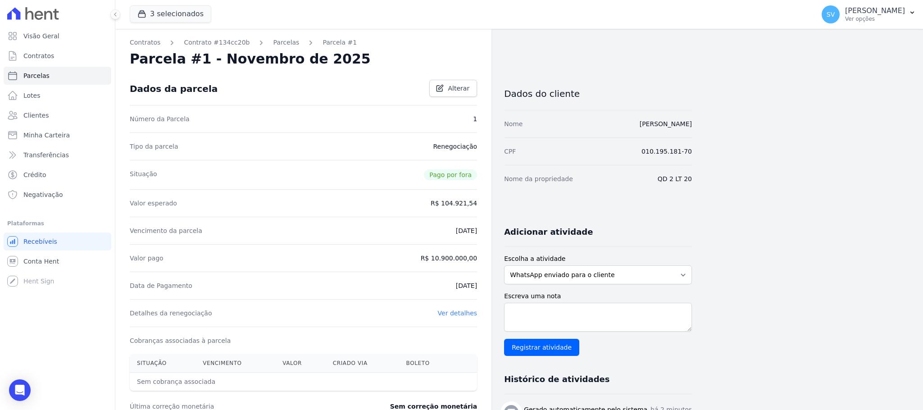
click at [447, 249] on div "Valor pago R$ 10.900.000,00" at bounding box center [303, 257] width 347 height 27
click at [458, 258] on dd "R$ 10.900.000,00" at bounding box center [449, 258] width 57 height 9
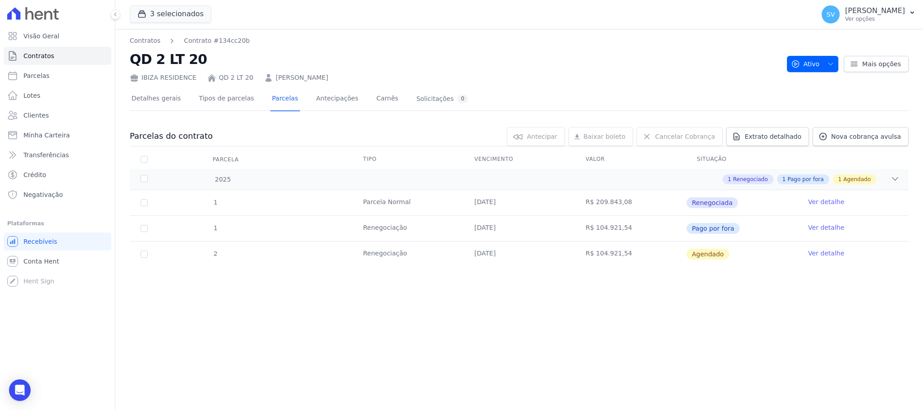
click at [824, 223] on link "Ver detalhe" at bounding box center [826, 227] width 36 height 9
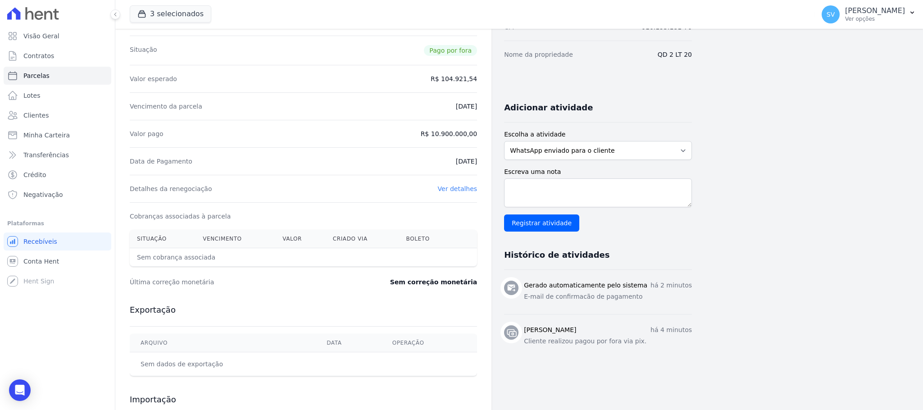
scroll to position [208, 0]
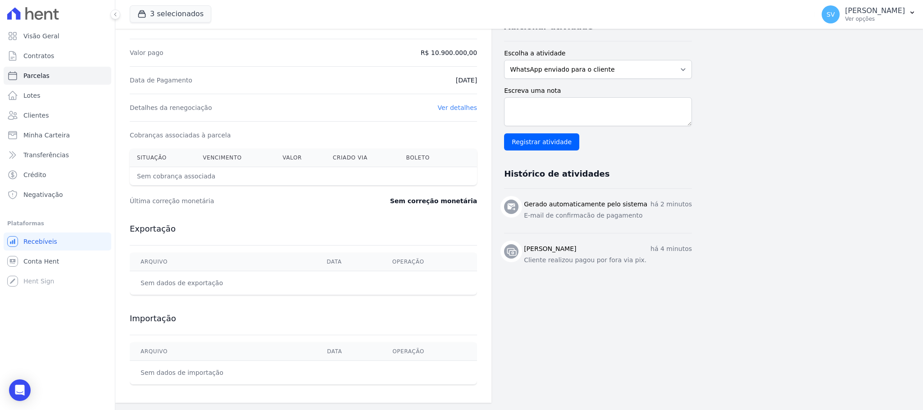
click at [446, 110] on dd "Ver detalhes" at bounding box center [458, 107] width 40 height 9
drag, startPoint x: 450, startPoint y: 59, endPoint x: 446, endPoint y: 50, distance: 9.7
click at [448, 57] on div "Valor pago R$ 10.900.000,00" at bounding box center [303, 52] width 347 height 27
click at [446, 50] on dd "R$ 10.900.000,00" at bounding box center [449, 52] width 57 height 9
click at [457, 99] on div "Detalhes da renegociação Ver detalhes" at bounding box center [303, 107] width 347 height 27
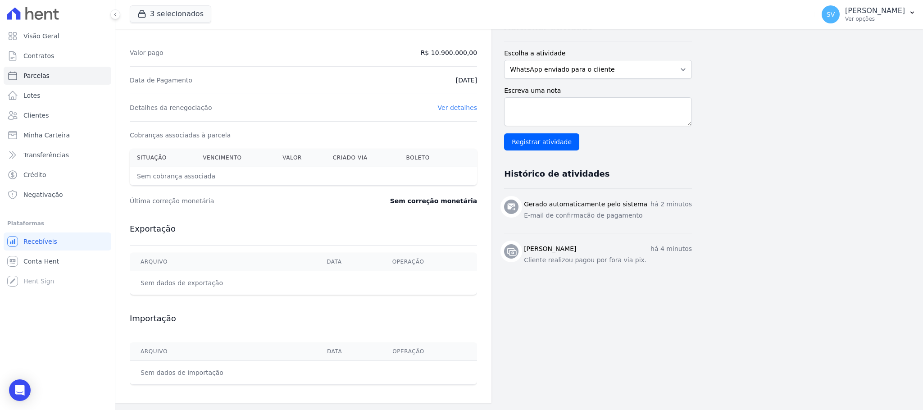
click at [460, 106] on link "Ver detalhes" at bounding box center [458, 107] width 40 height 7
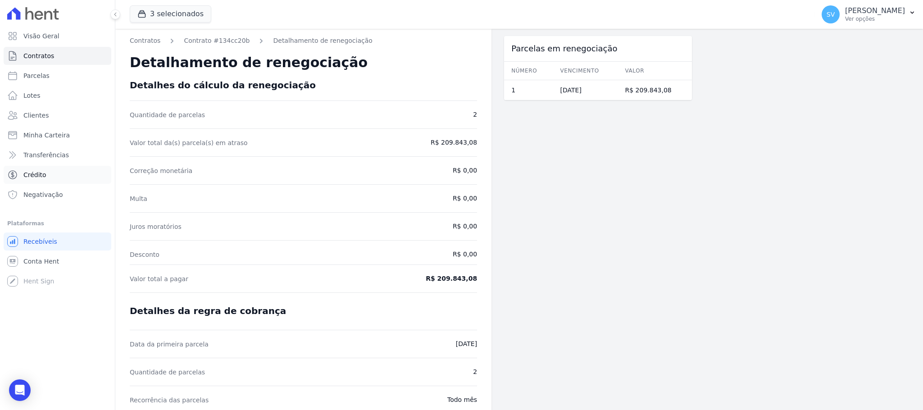
click at [32, 178] on span "Crédito" at bounding box center [34, 174] width 23 height 9
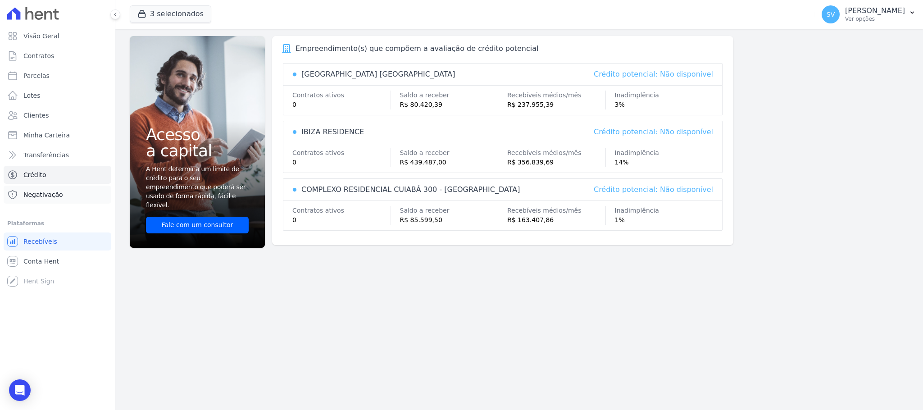
click at [39, 199] on link "Negativação" at bounding box center [58, 195] width 108 height 18
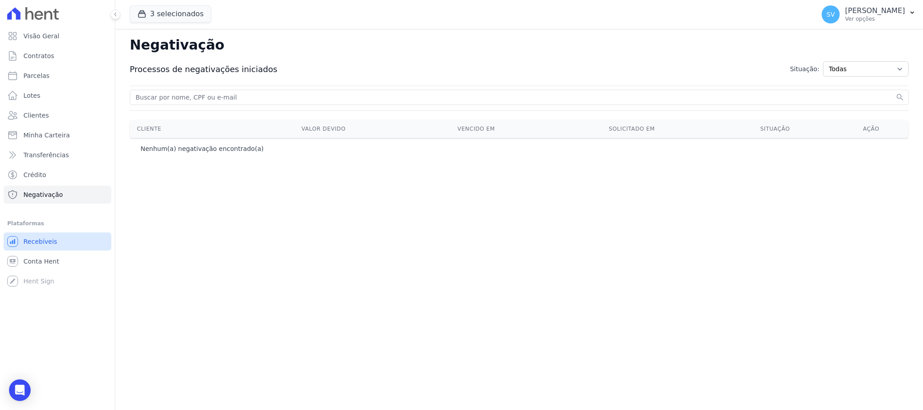
click at [36, 237] on span "Recebíveis" at bounding box center [40, 241] width 34 height 9
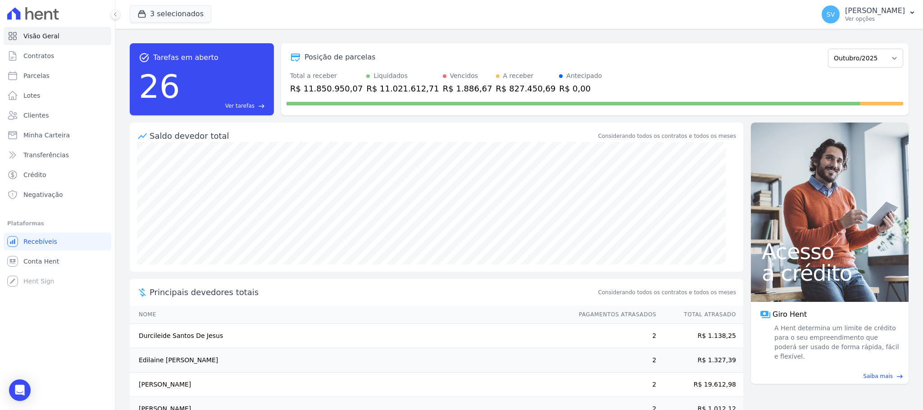
click at [41, 263] on span "Conta Hent" at bounding box center [41, 261] width 36 height 9
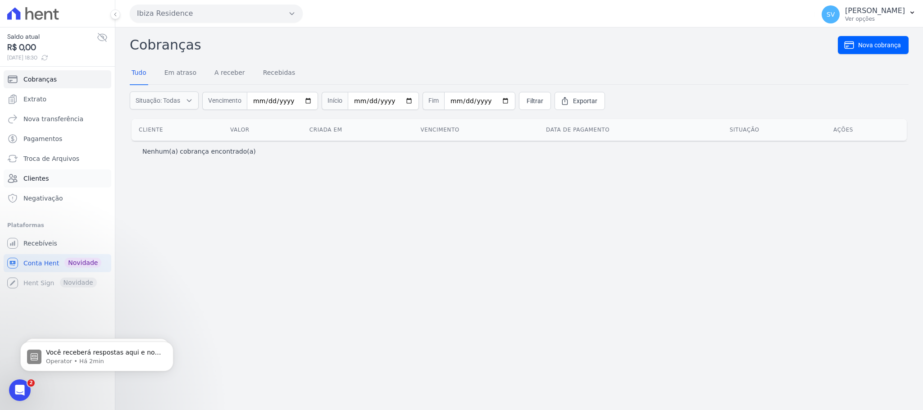
click at [46, 177] on link "Clientes" at bounding box center [58, 178] width 108 height 18
